Goal: Use online tool/utility: Utilize a website feature to perform a specific function

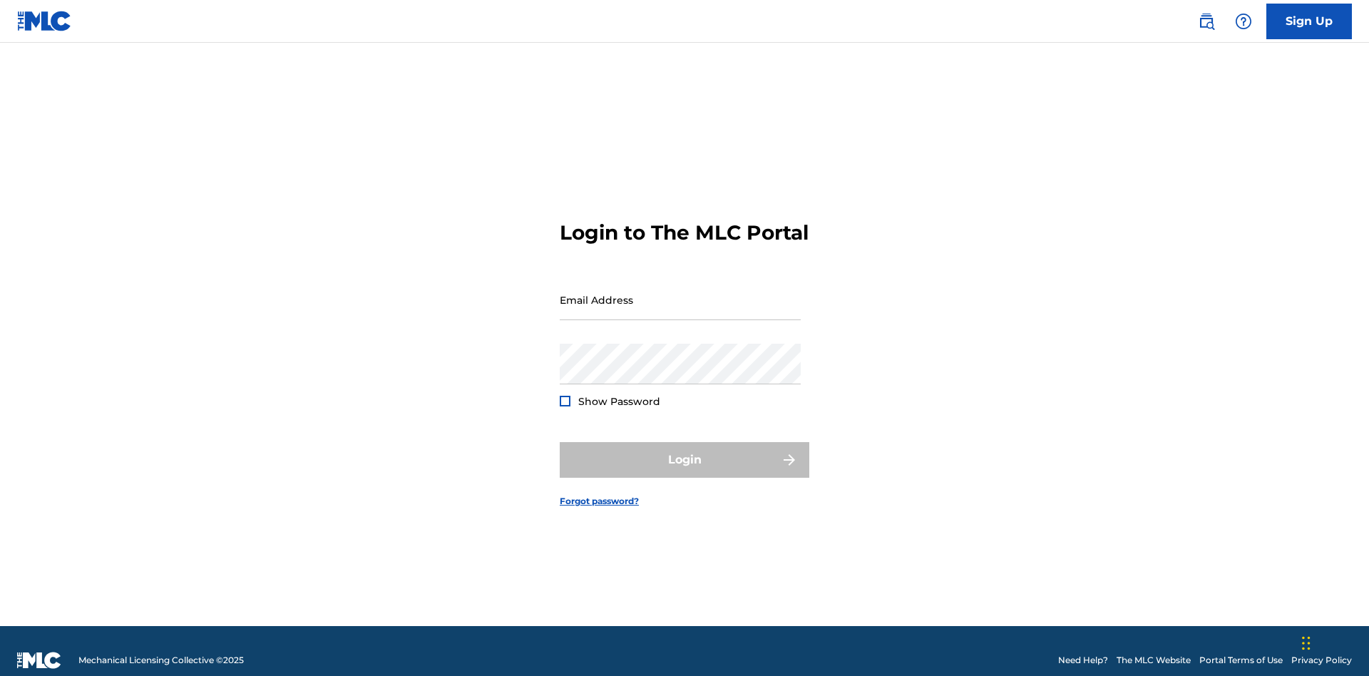
scroll to position [19, 0]
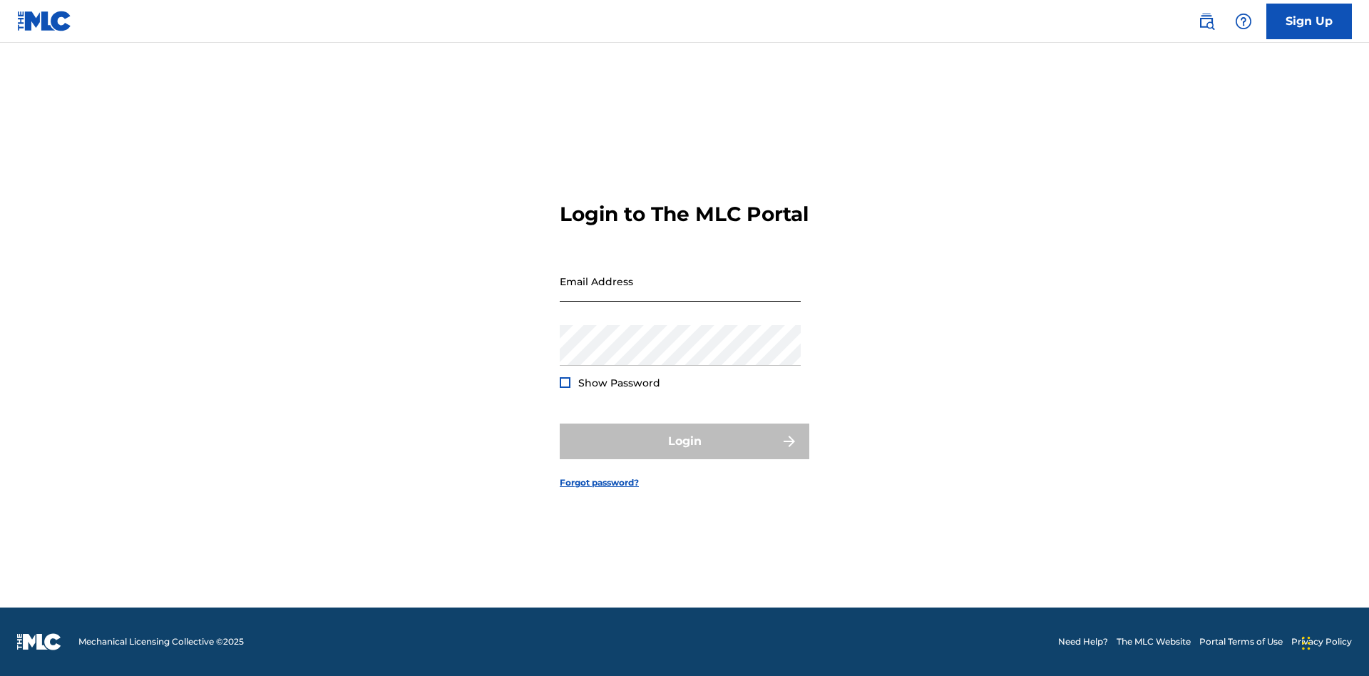
click at [680, 293] on input "Email Address" at bounding box center [680, 281] width 241 height 41
type input "[PERSON_NAME][EMAIL_ADDRESS][PERSON_NAME][DOMAIN_NAME]"
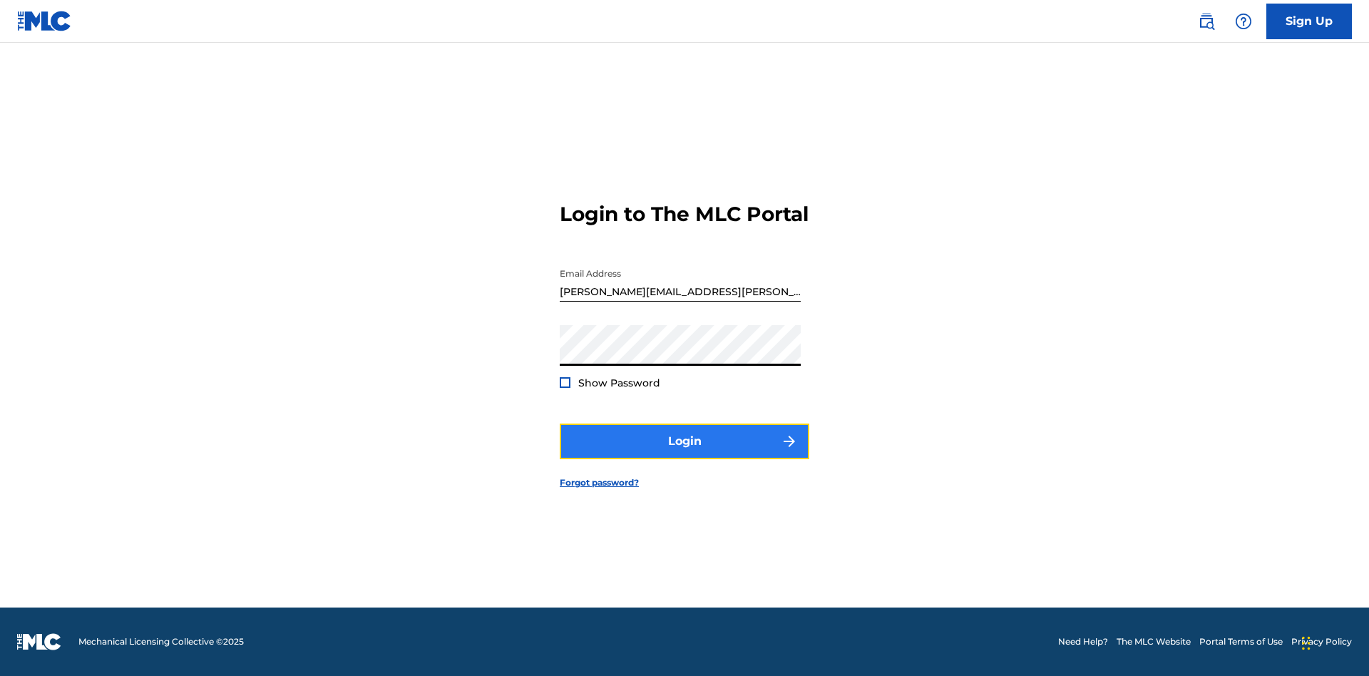
click at [685, 454] on button "Login" at bounding box center [685, 442] width 250 height 36
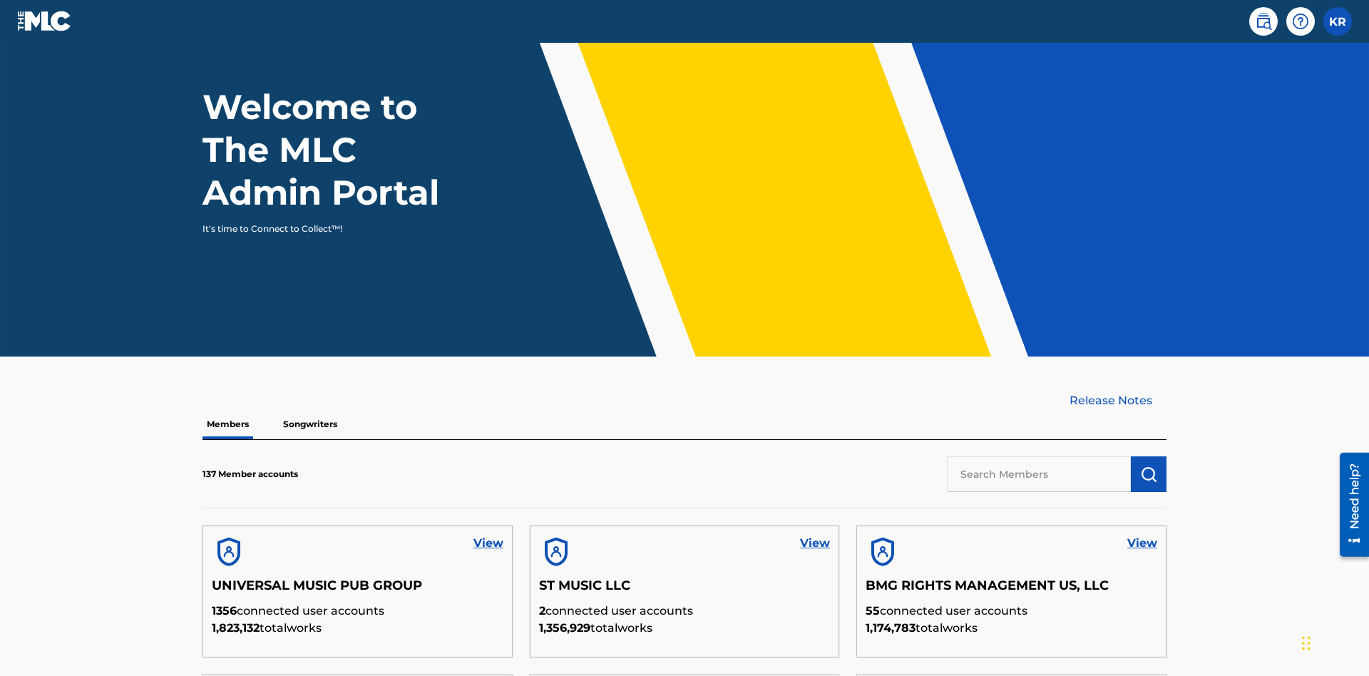
scroll to position [431, 0]
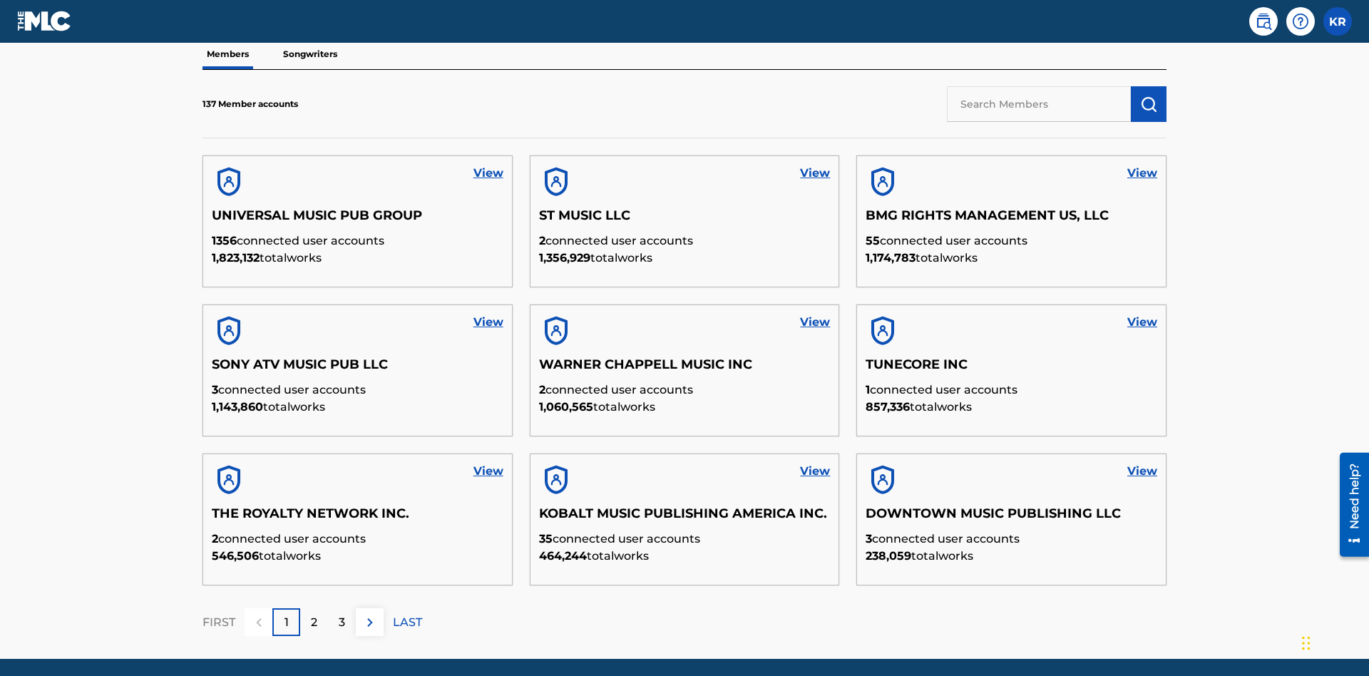
click at [1039, 103] on input "text" at bounding box center [1039, 104] width 184 height 36
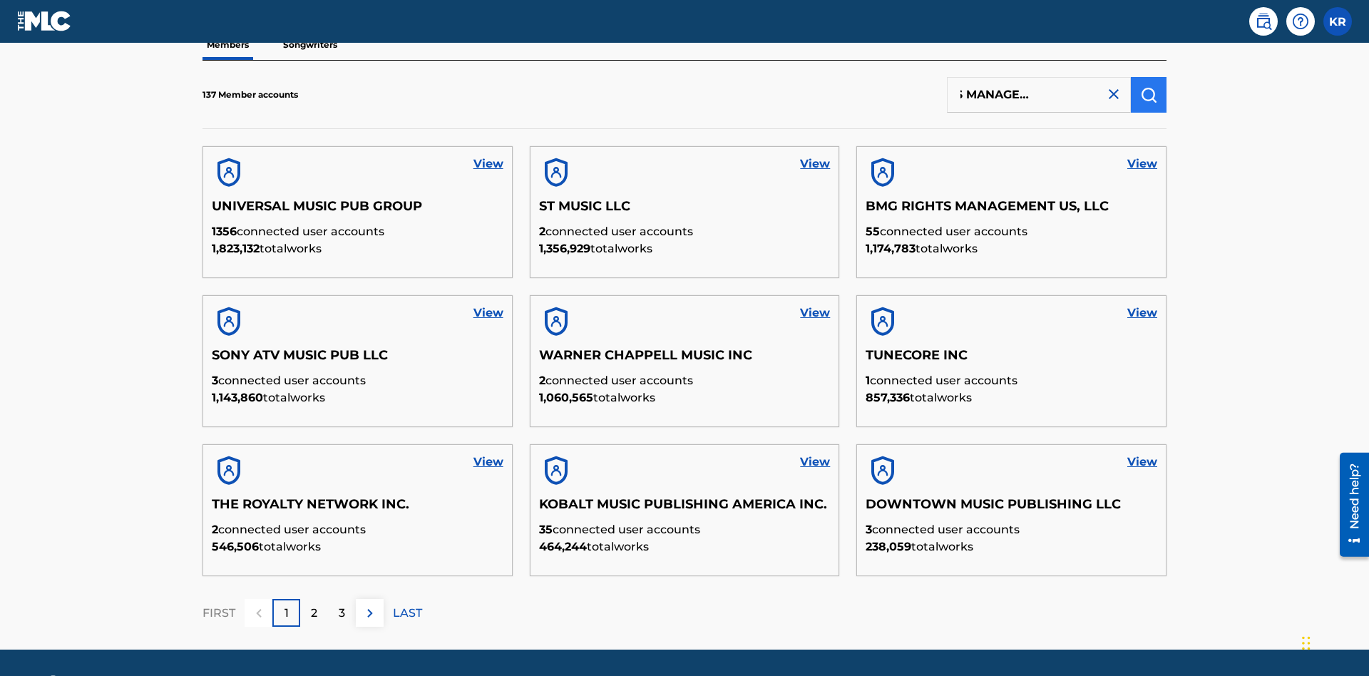
type input "BMG RIGHTS MANAGEMENT US, LLC"
click at [1149, 94] on img "submit" at bounding box center [1148, 94] width 17 height 17
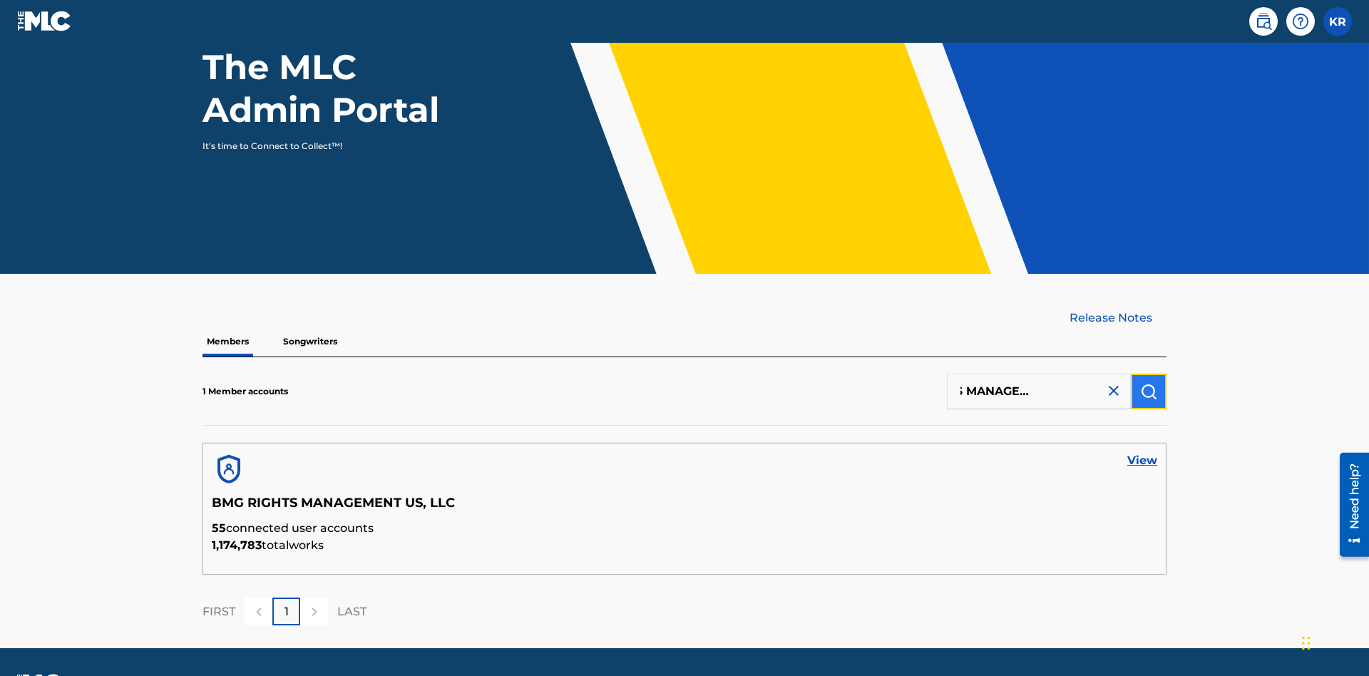
scroll to position [185, 0]
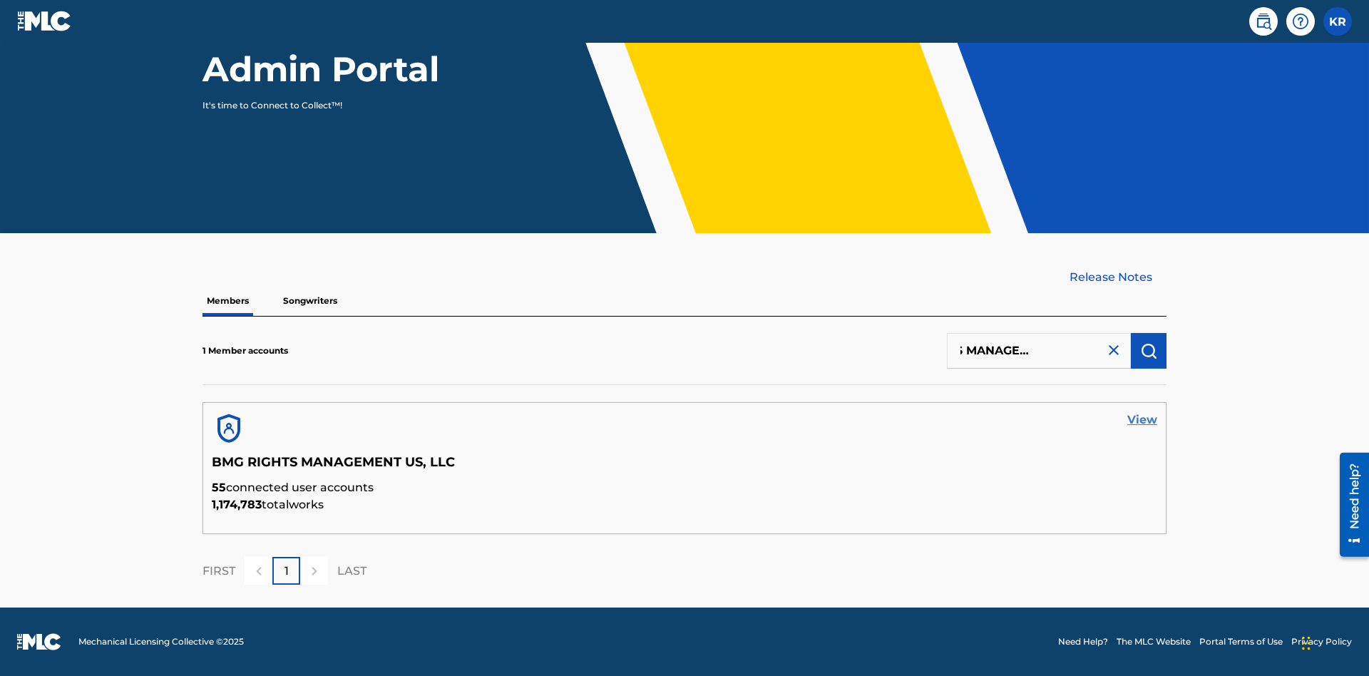
click at [1143, 420] on link "View" at bounding box center [1143, 420] width 30 height 17
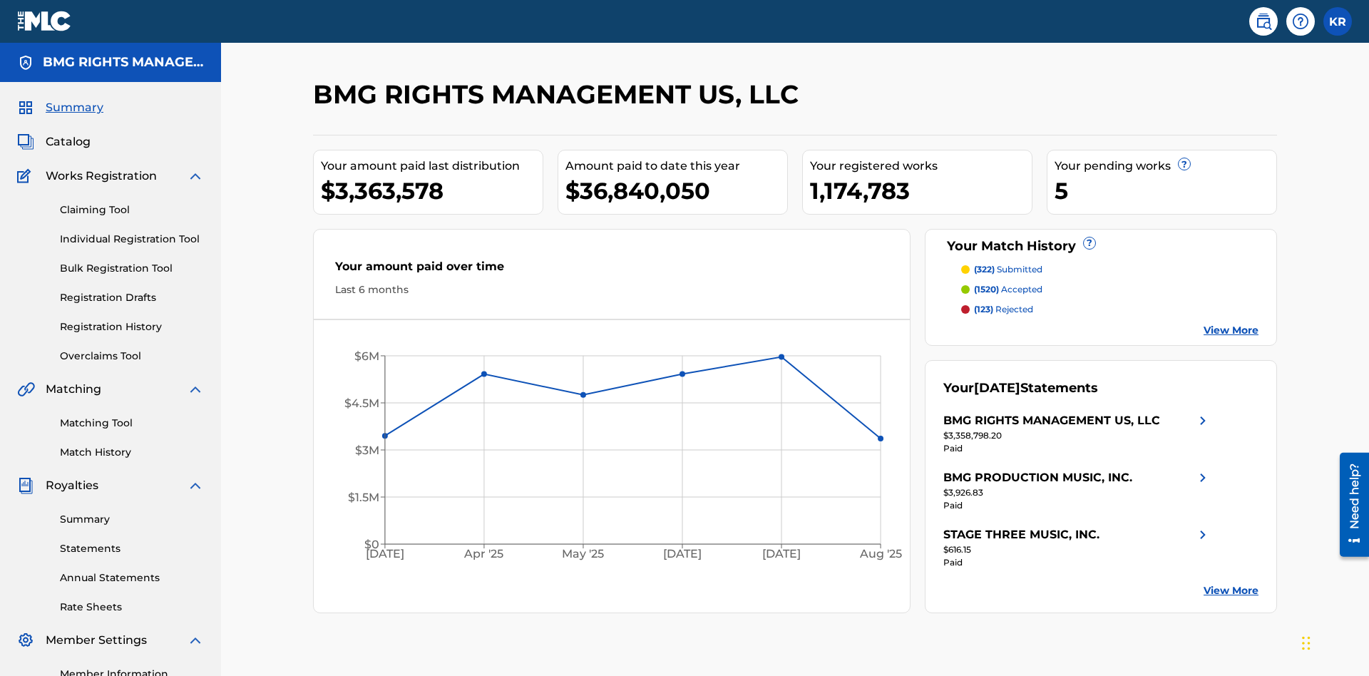
scroll to position [179, 0]
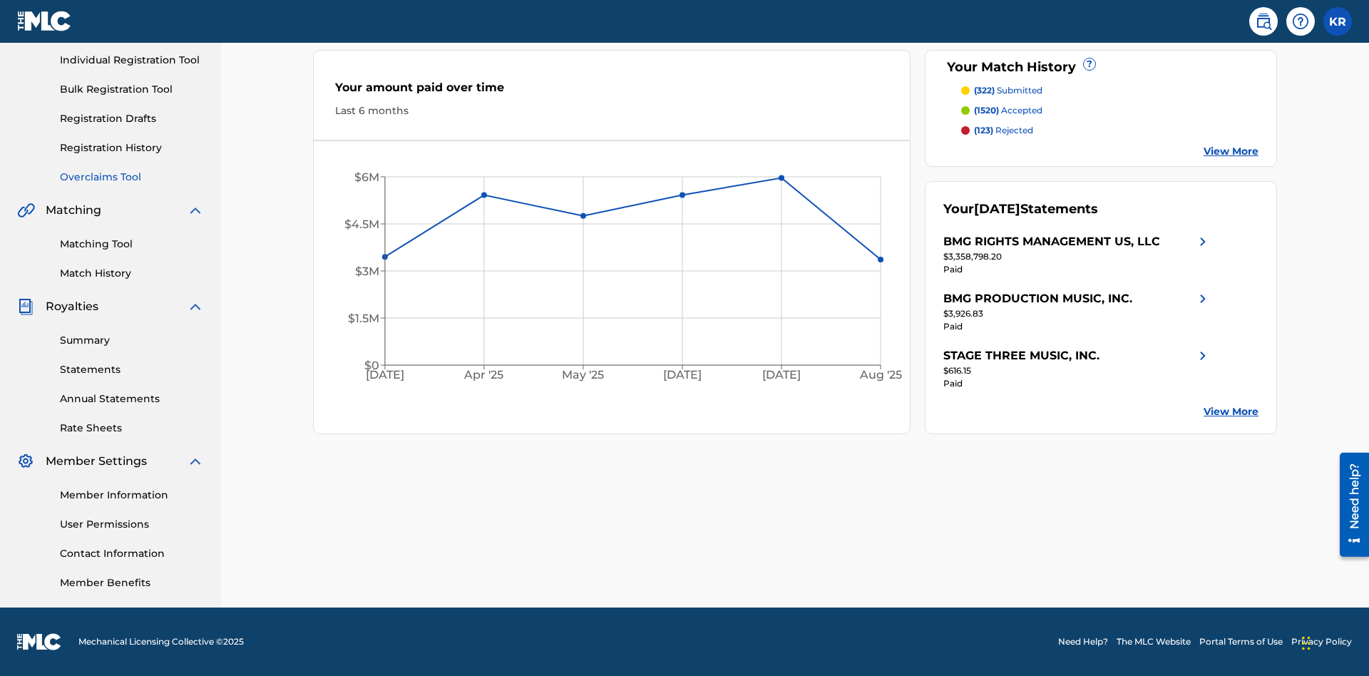
click at [132, 177] on link "Overclaims Tool" at bounding box center [132, 177] width 144 height 15
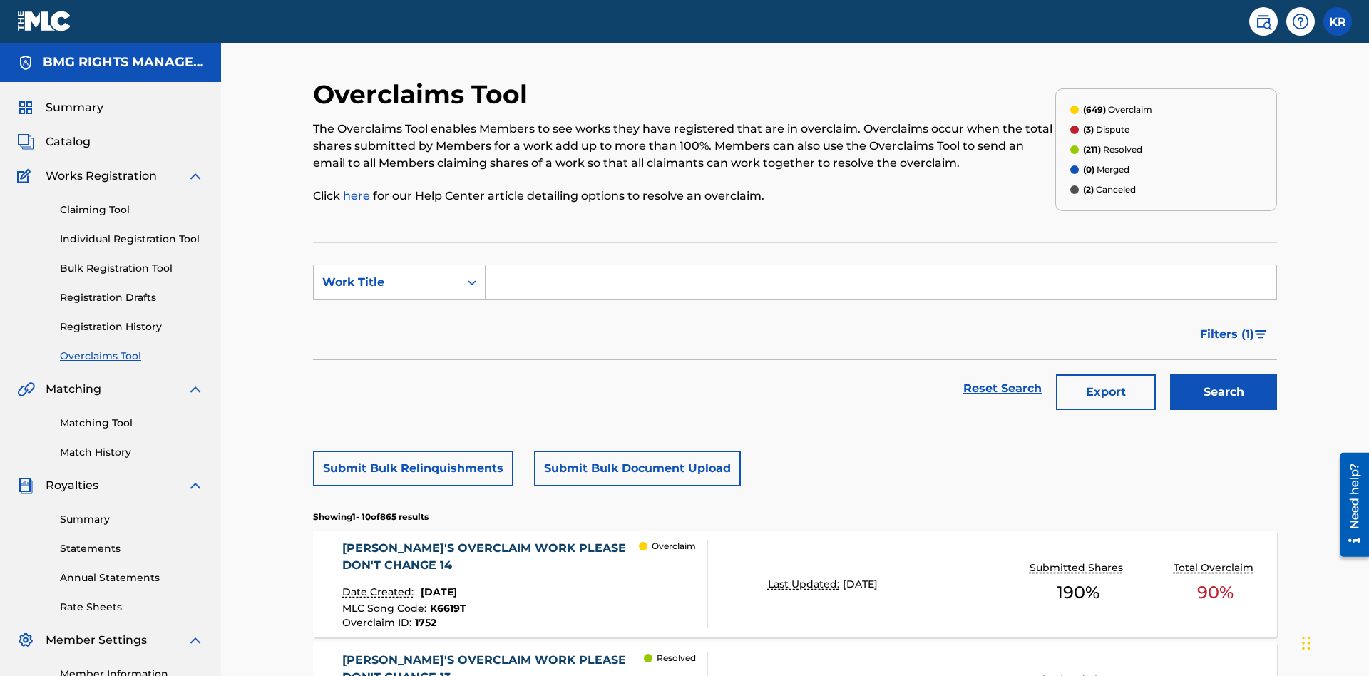
scroll to position [183, 0]
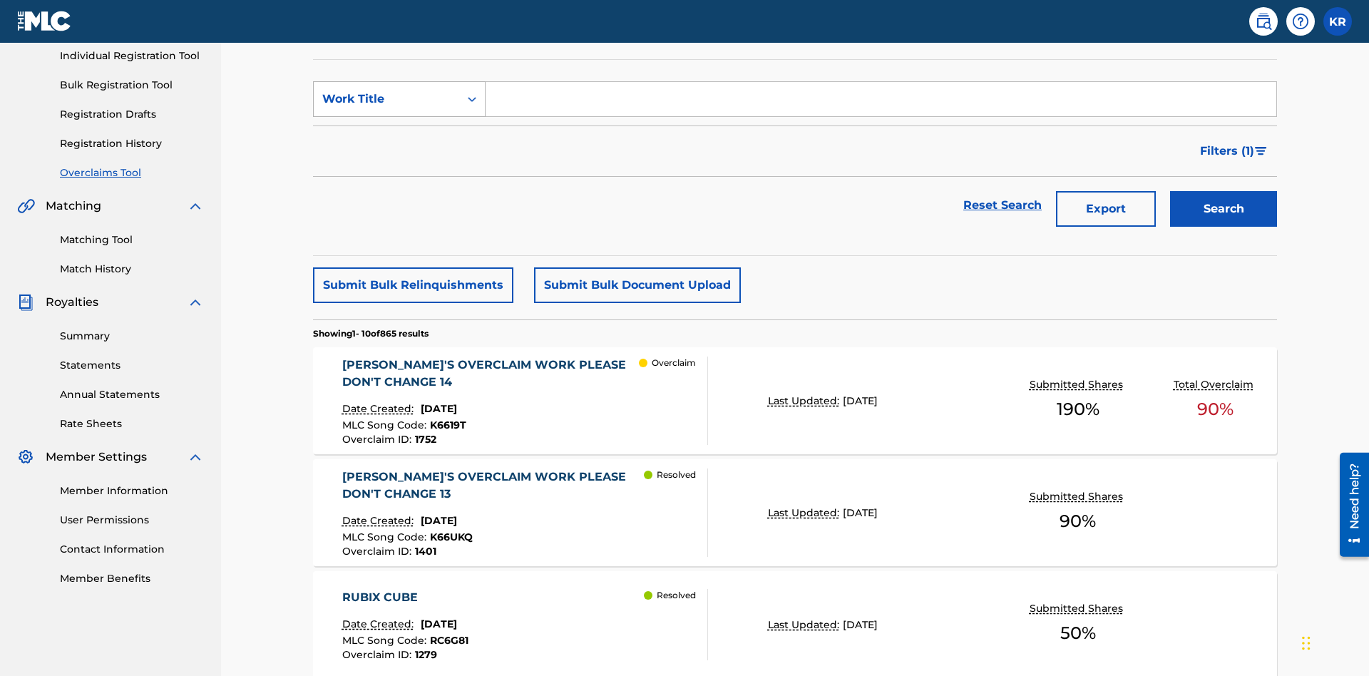
click at [387, 99] on div "Work Title" at bounding box center [386, 99] width 128 height 17
click at [399, 135] on div "MLC Song Code" at bounding box center [399, 135] width 171 height 36
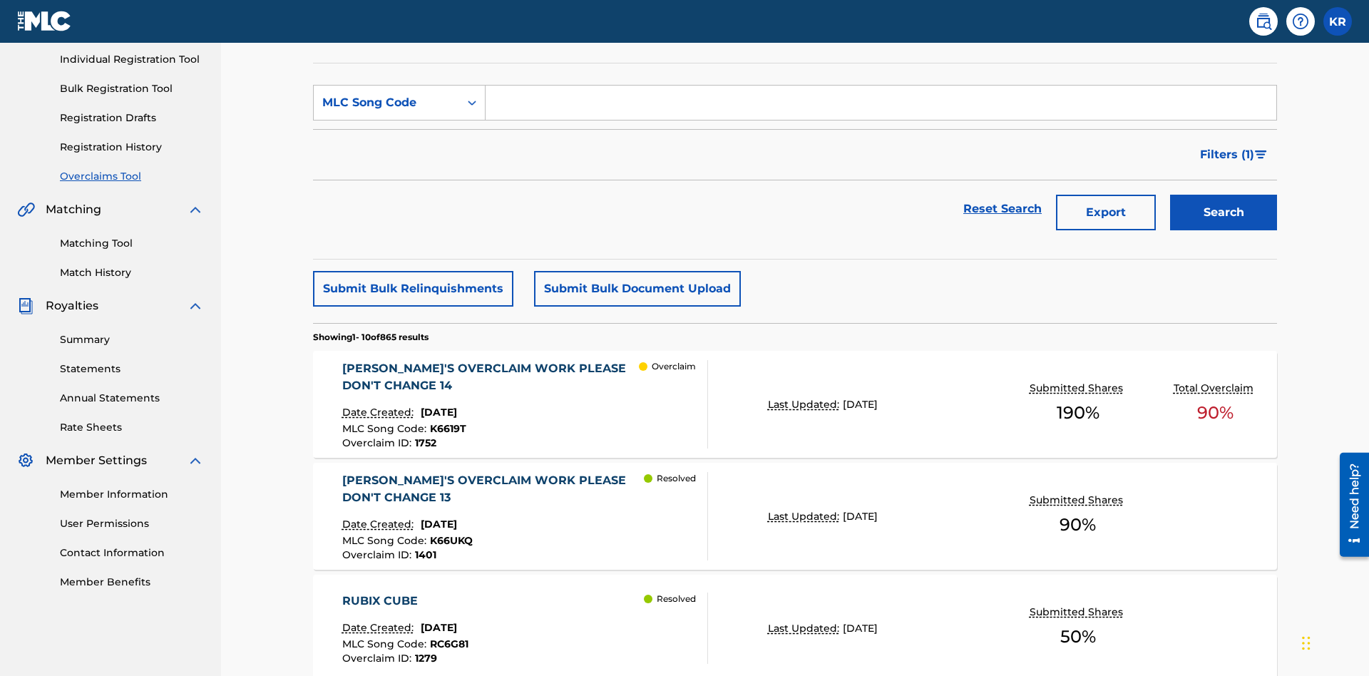
click at [881, 103] on input "Search Form" at bounding box center [881, 103] width 791 height 34
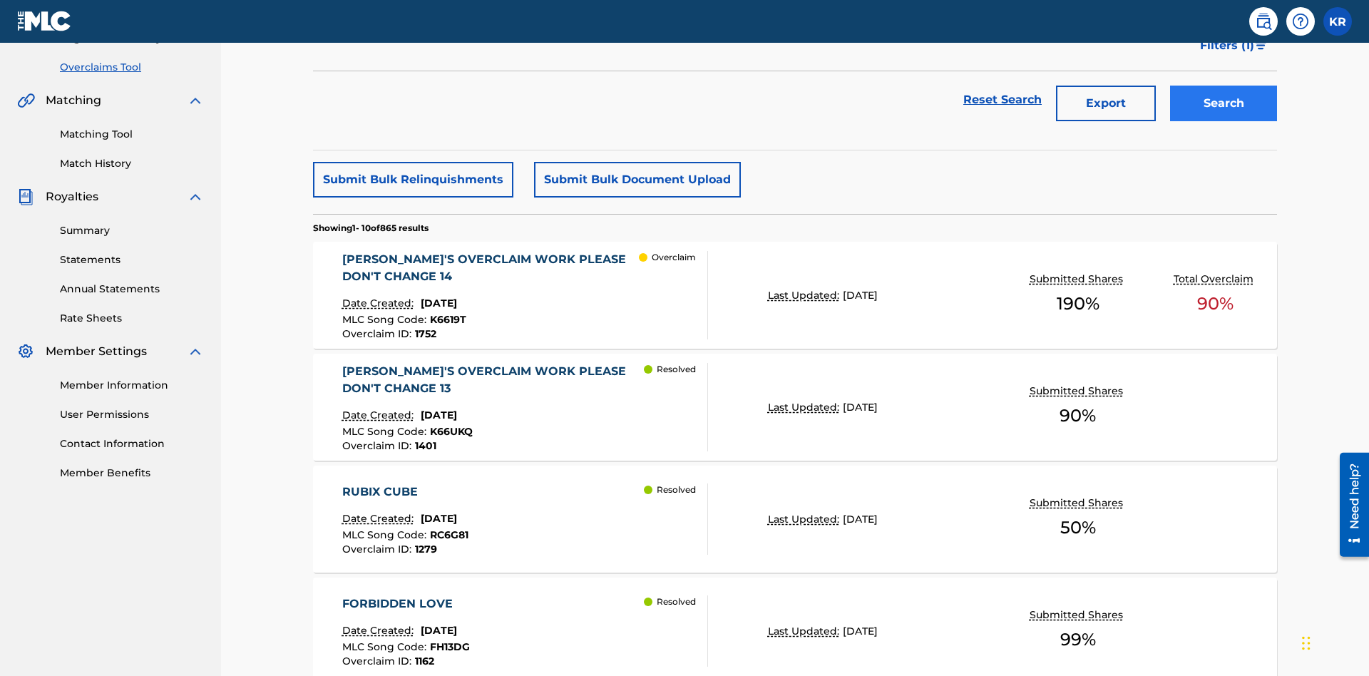
type input "K6619T"
click at [1224, 103] on button "Search" at bounding box center [1223, 104] width 107 height 36
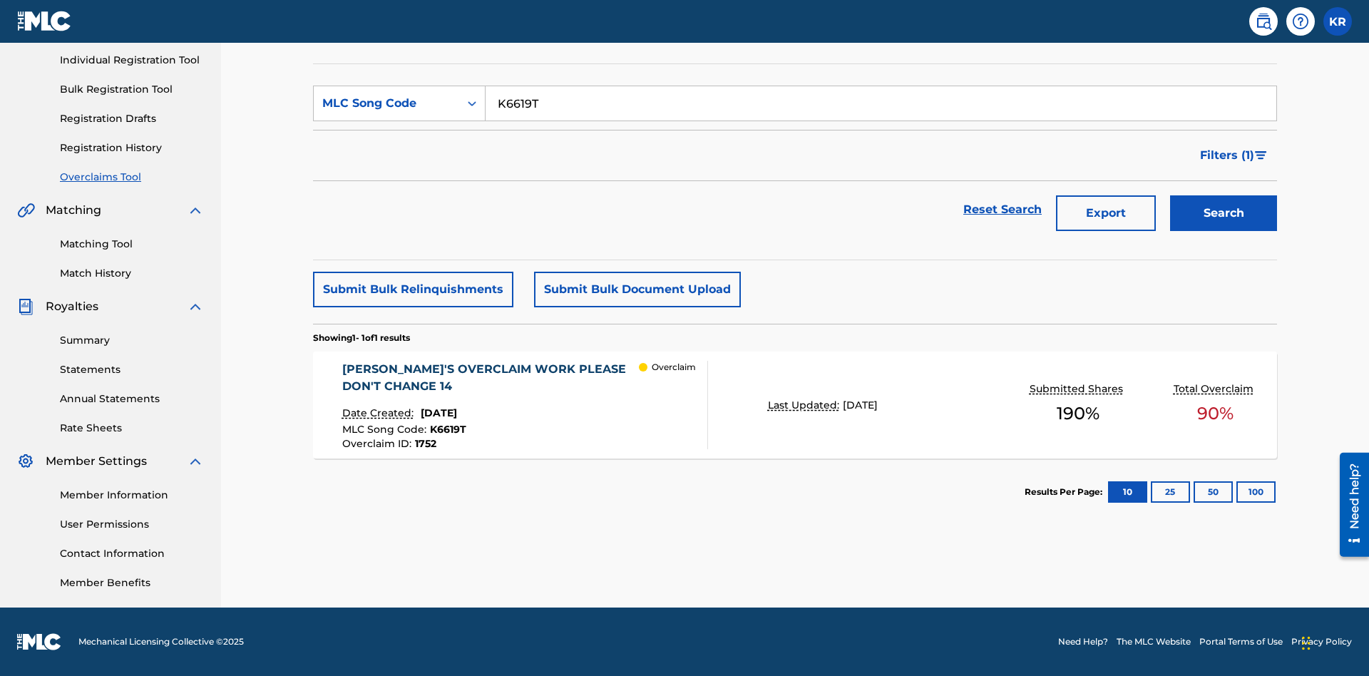
click at [424, 444] on span "1752" at bounding box center [425, 443] width 21 height 13
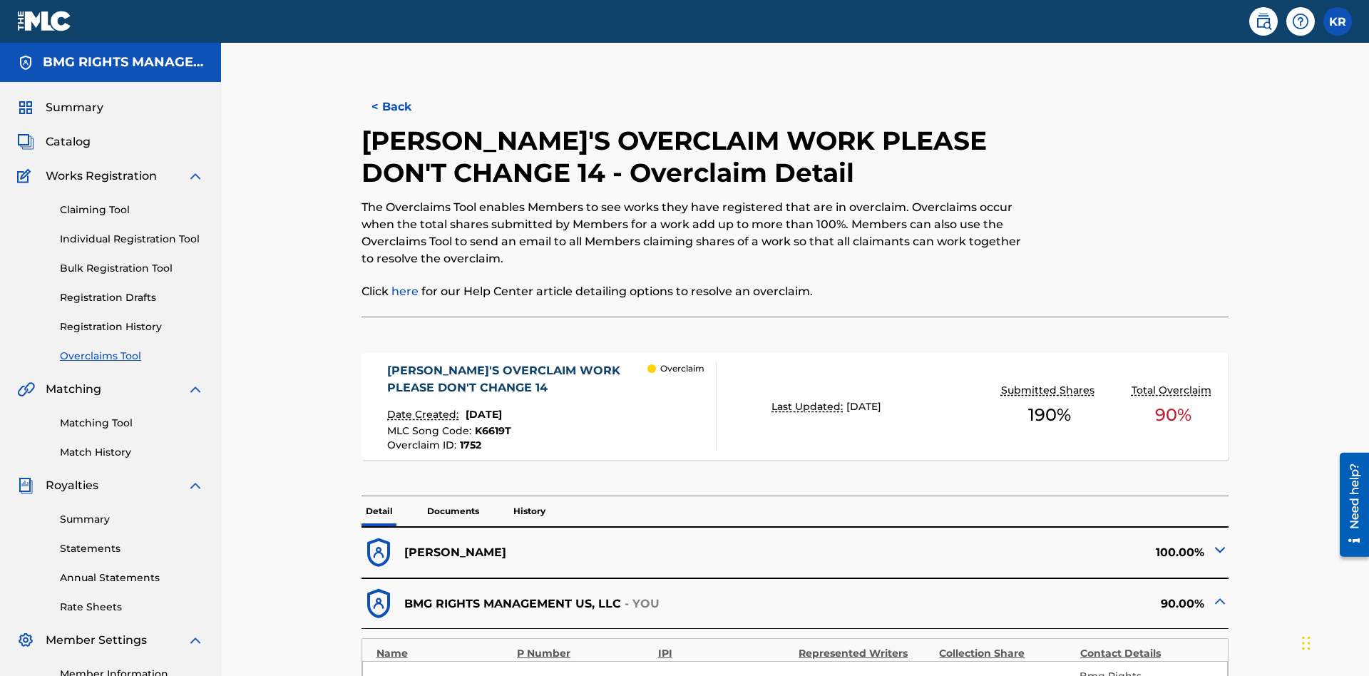
scroll to position [39, 0]
